Goal: Obtain resource: Download file/media

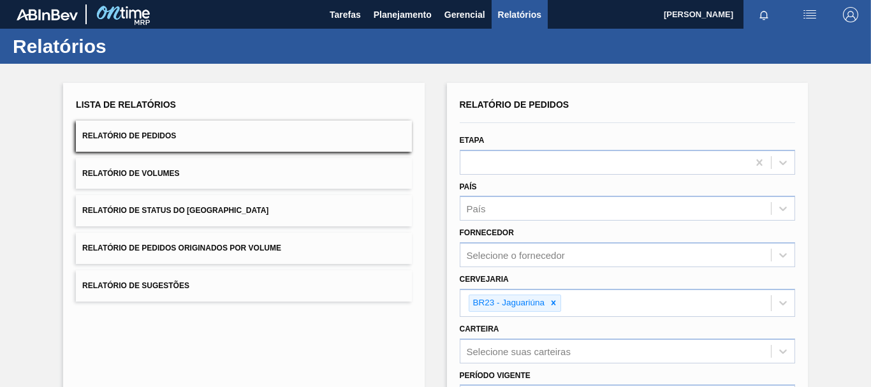
scroll to position [175, 0]
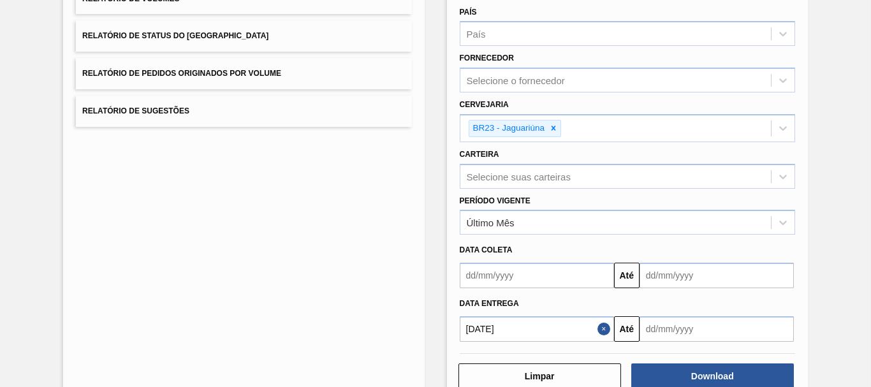
click at [599, 330] on button "Close" at bounding box center [605, 328] width 17 height 25
click at [579, 329] on input "text" at bounding box center [537, 328] width 154 height 25
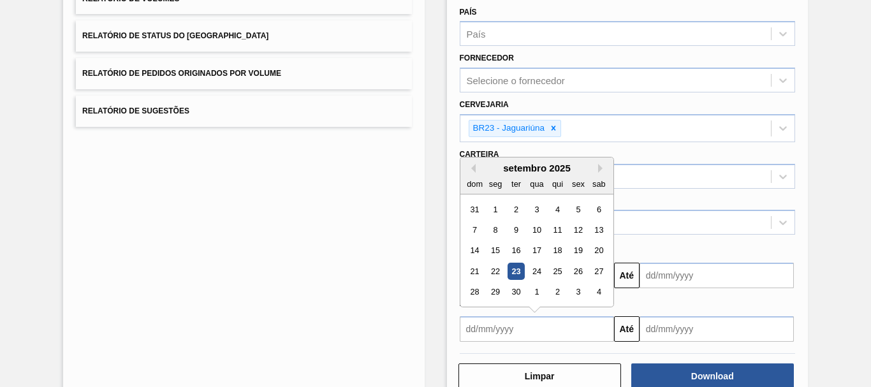
click at [513, 273] on div "23" at bounding box center [515, 271] width 17 height 17
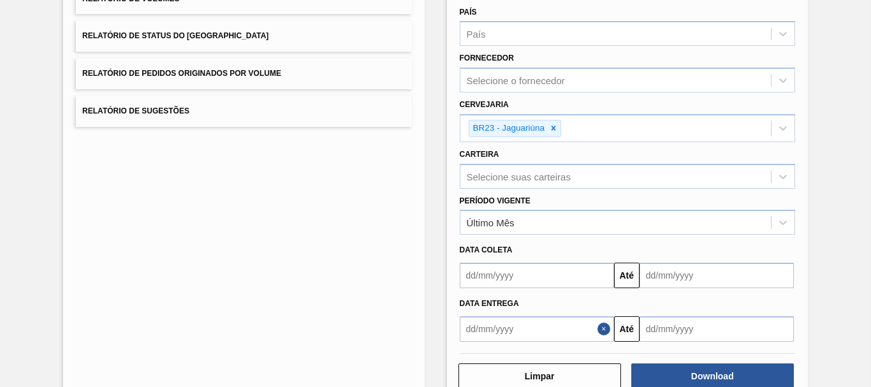
type input "[DATE]"
click at [686, 325] on input "text" at bounding box center [716, 328] width 154 height 25
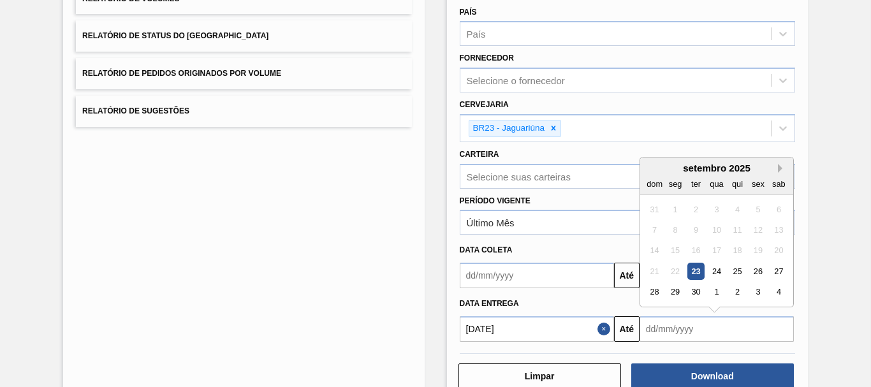
click at [782, 171] on button "Next Month" at bounding box center [782, 168] width 9 height 9
click at [736, 273] on div "23" at bounding box center [737, 271] width 17 height 17
type input "[DATE]"
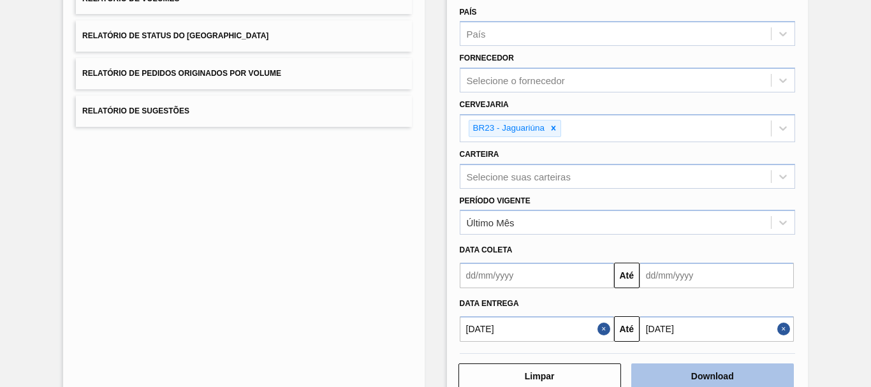
click at [736, 372] on button "Download" at bounding box center [712, 375] width 163 height 25
